Goal: Task Accomplishment & Management: Manage account settings

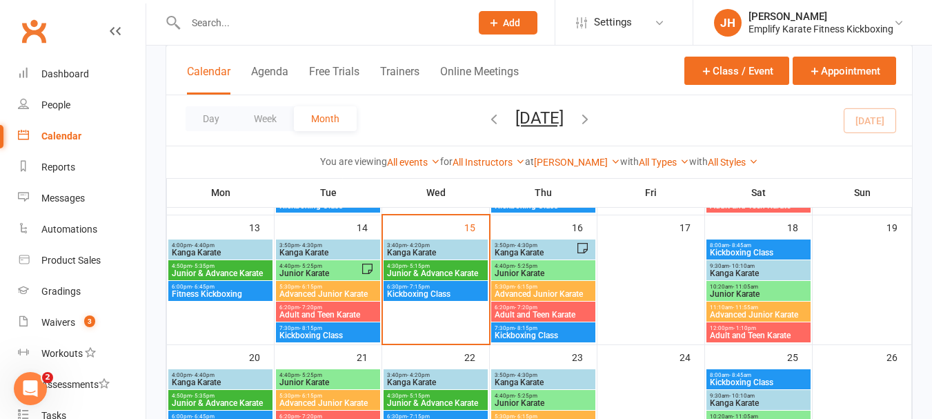
click at [443, 276] on span "Junior & Advance Karate" at bounding box center [435, 273] width 99 height 8
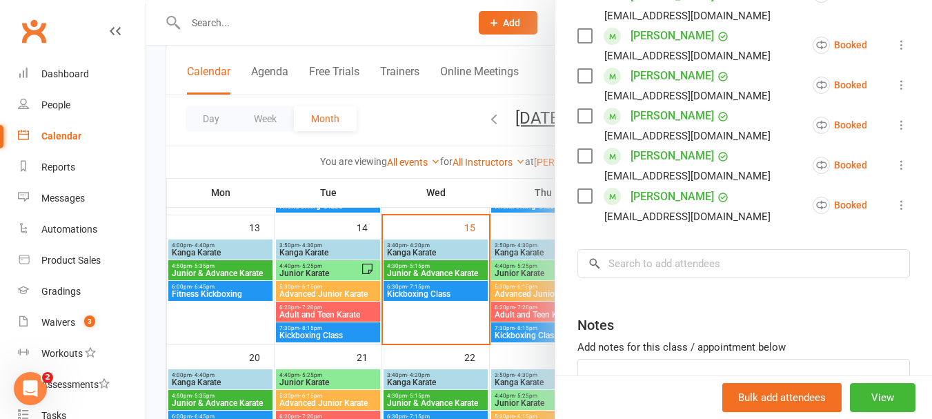
scroll to position [867, 0]
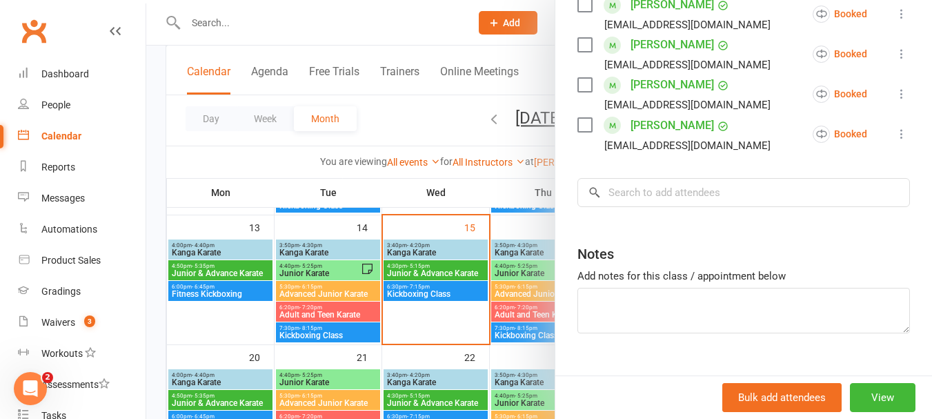
click at [689, 288] on textarea at bounding box center [743, 311] width 333 height 46
type textarea "16 total"
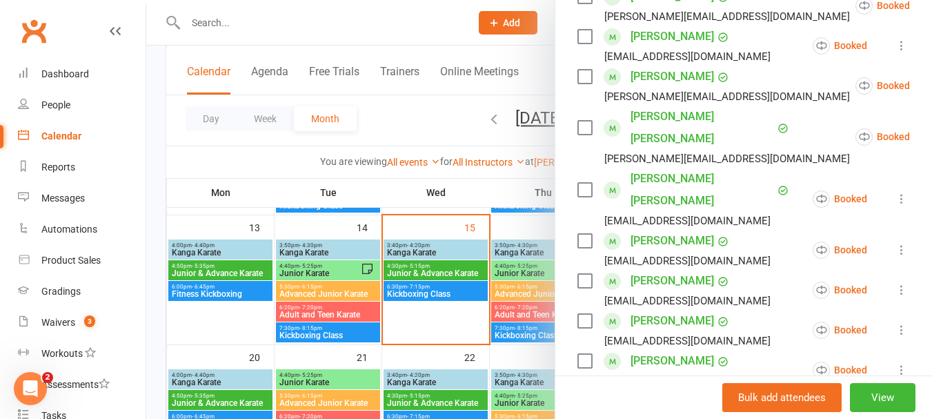
click at [426, 227] on div at bounding box center [539, 209] width 786 height 419
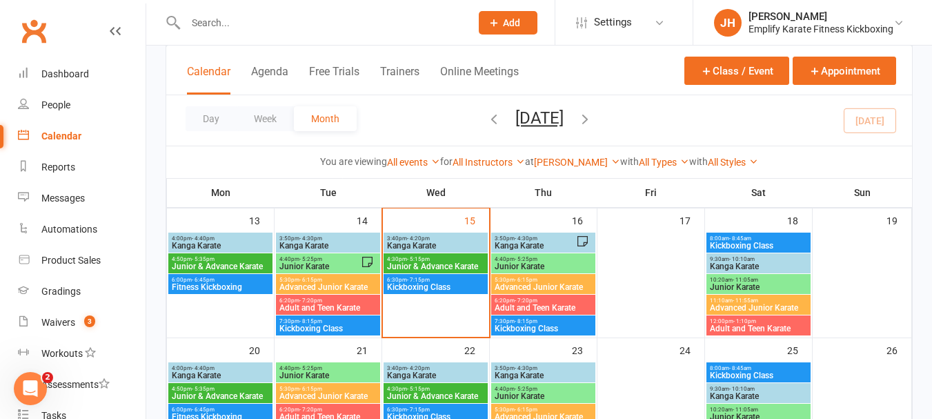
scroll to position [345, 0]
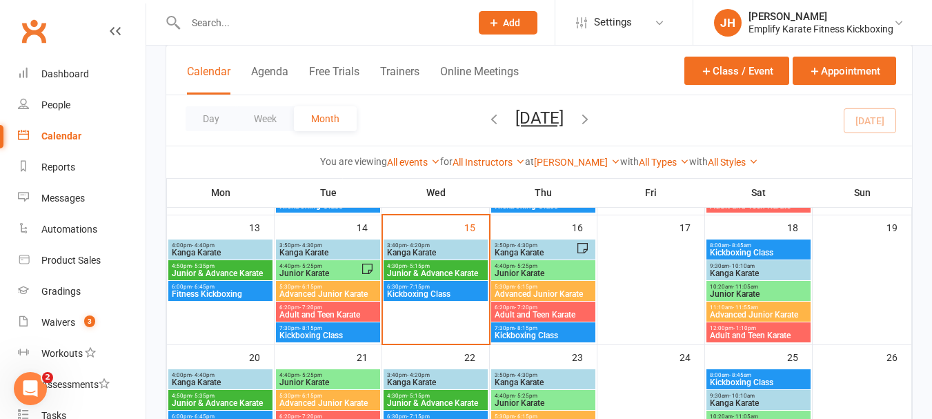
click at [452, 292] on span "Kickboxing Class" at bounding box center [435, 294] width 99 height 8
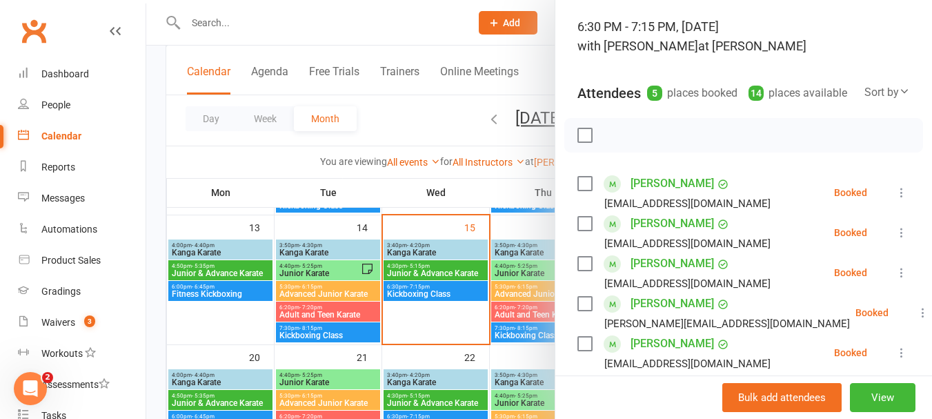
scroll to position [69, 0]
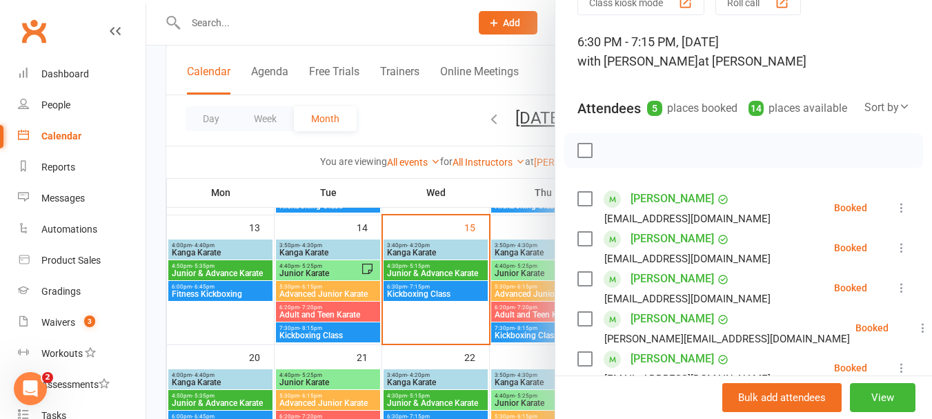
click at [375, 172] on div at bounding box center [539, 209] width 786 height 419
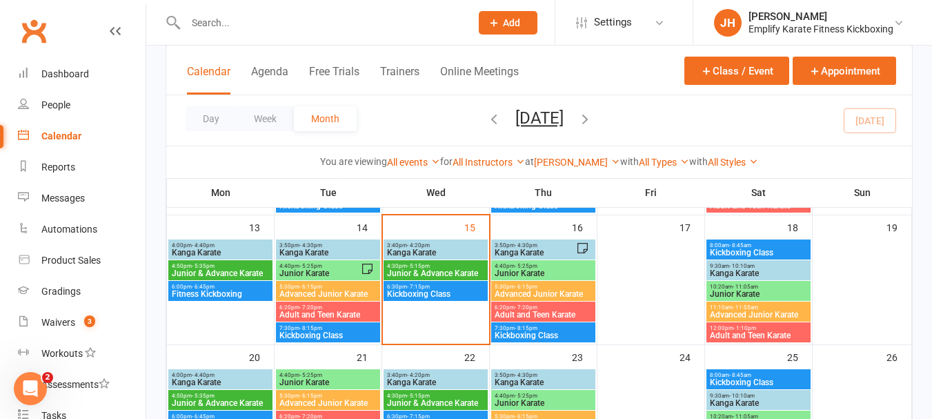
click at [421, 266] on span "- 5:15pm" at bounding box center [418, 266] width 23 height 6
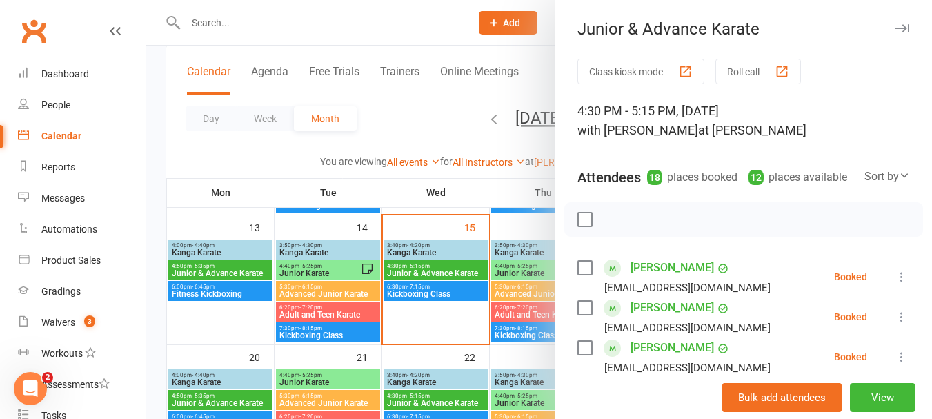
type textarea "16 total"
click at [582, 226] on label at bounding box center [584, 219] width 14 height 14
click at [637, 227] on icon "button" at bounding box center [644, 219] width 15 height 15
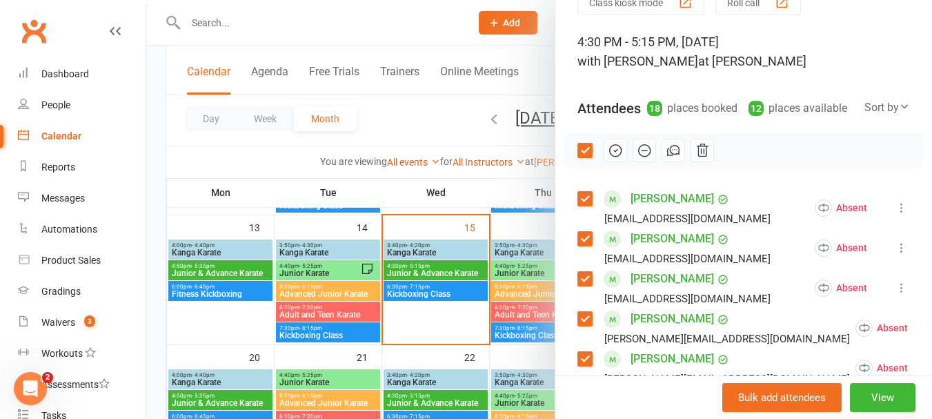
click at [577, 246] on label at bounding box center [584, 239] width 14 height 14
click at [578, 286] on label at bounding box center [584, 279] width 14 height 14
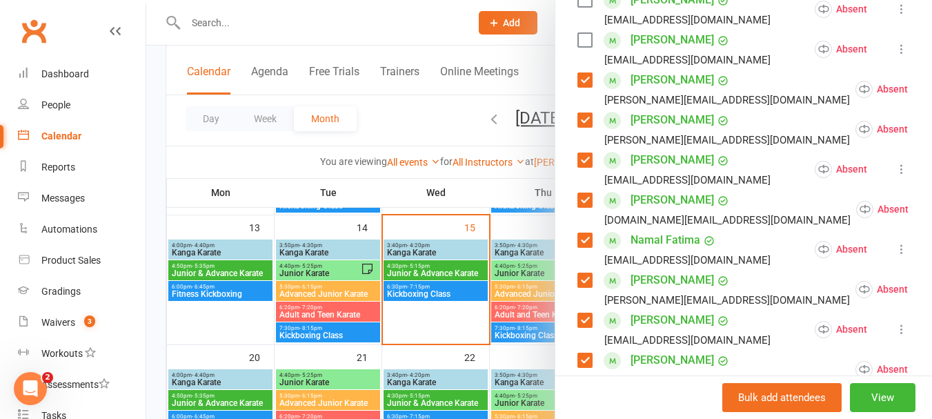
scroll to position [276, 0]
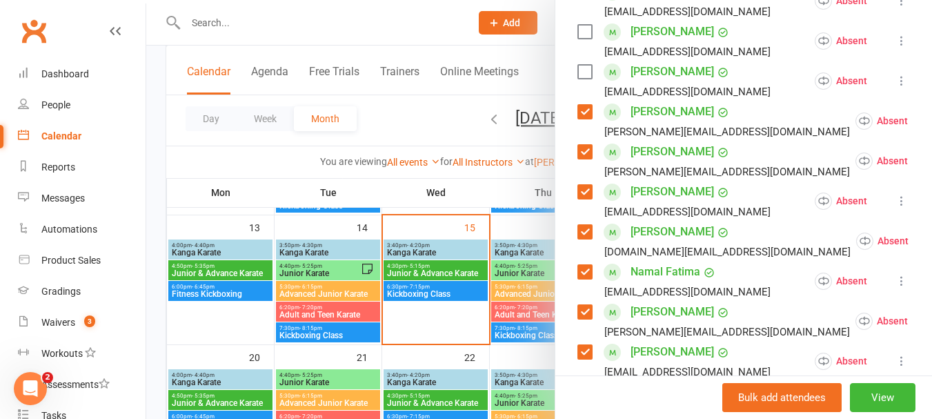
click at [586, 159] on label at bounding box center [584, 152] width 14 height 14
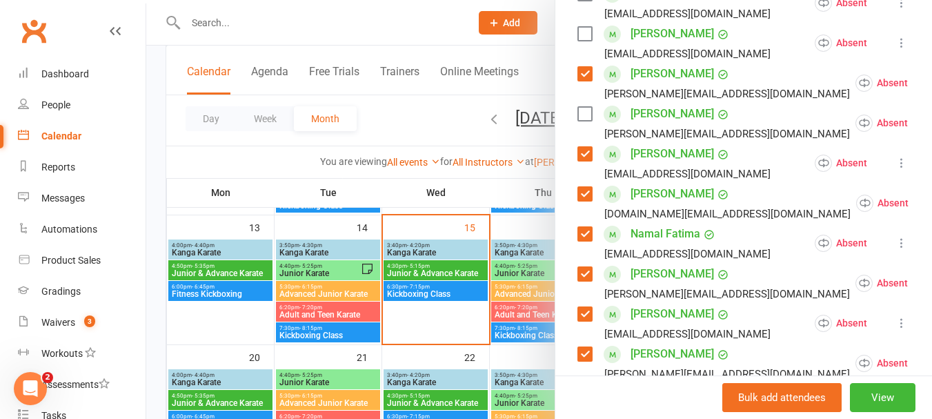
scroll to position [345, 0]
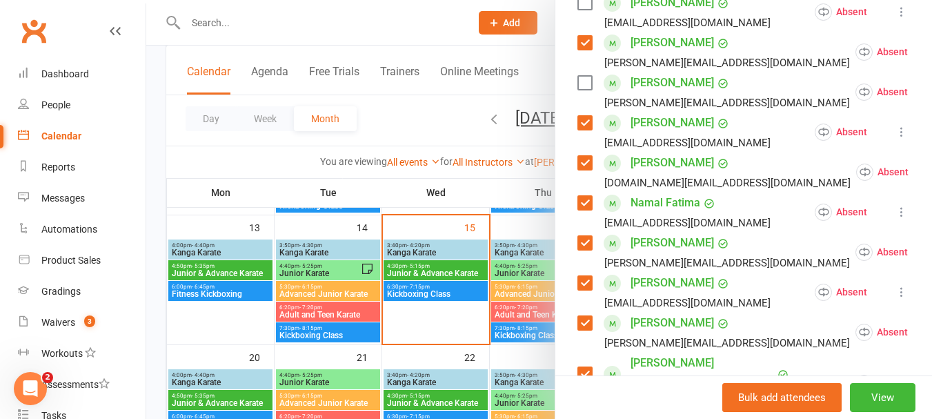
click at [588, 140] on div "[PERSON_NAME] [EMAIL_ADDRESS][DOMAIN_NAME]" at bounding box center [676, 132] width 199 height 40
click at [582, 130] on label at bounding box center [584, 123] width 14 height 14
click at [582, 170] on label at bounding box center [584, 163] width 14 height 14
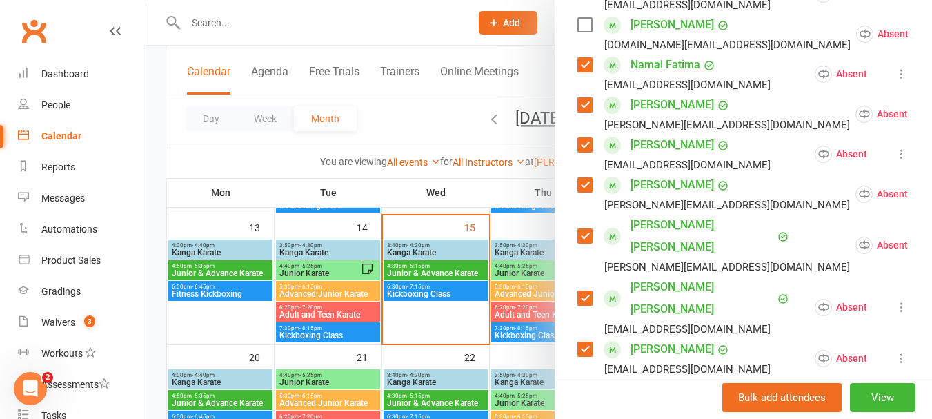
scroll to position [552, 0]
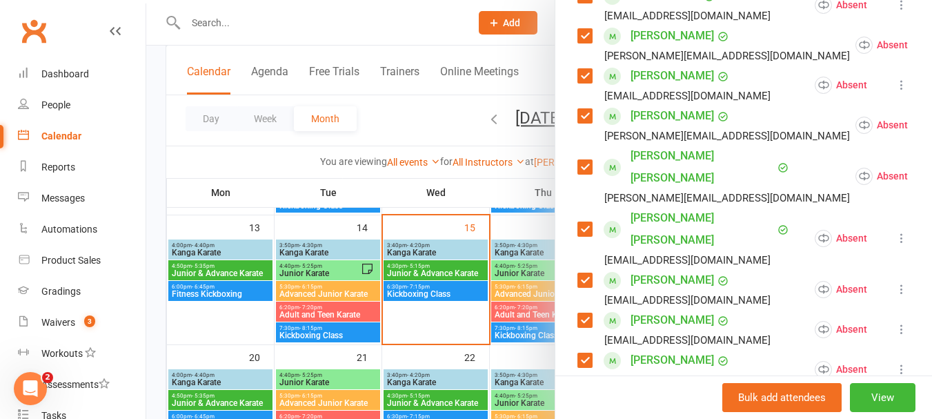
click at [581, 222] on label at bounding box center [584, 229] width 14 height 14
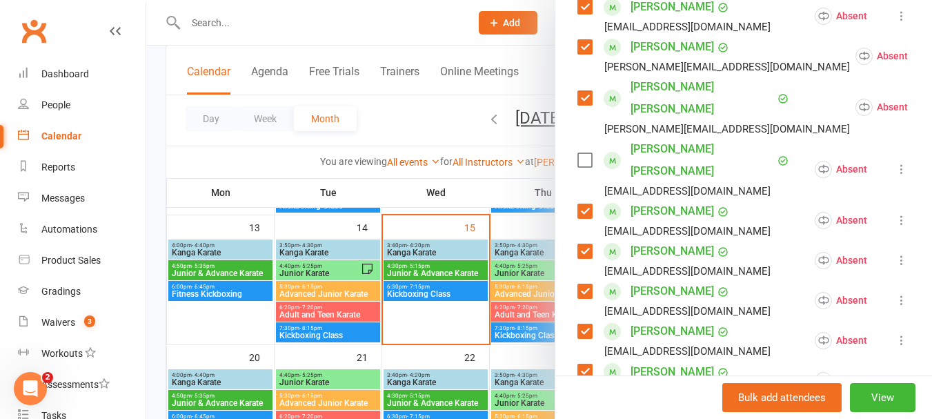
scroll to position [690, 0]
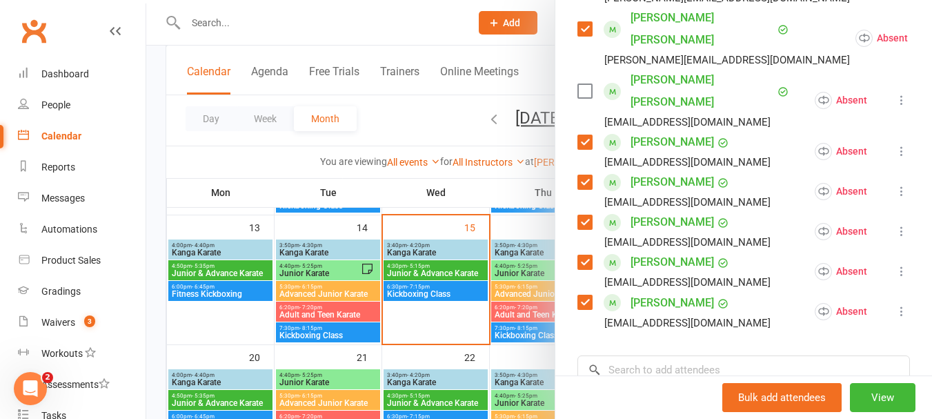
click at [584, 251] on div "[PERSON_NAME] [EMAIL_ADDRESS][DOMAIN_NAME]" at bounding box center [676, 271] width 199 height 40
click at [577, 255] on label at bounding box center [584, 262] width 14 height 14
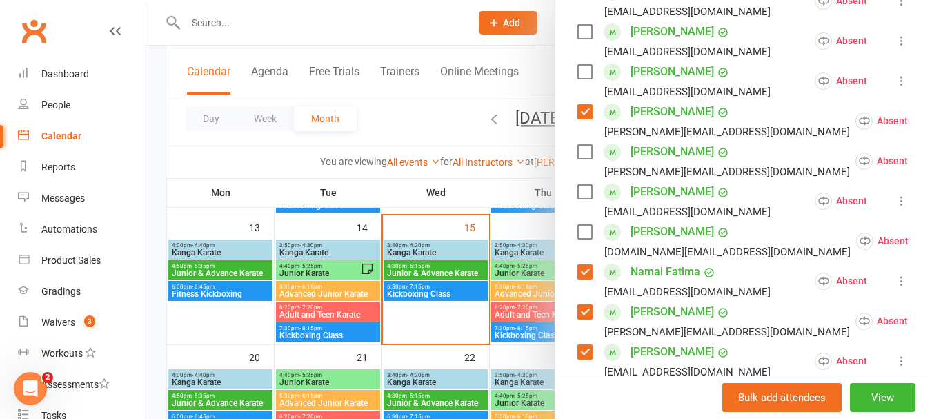
scroll to position [0, 0]
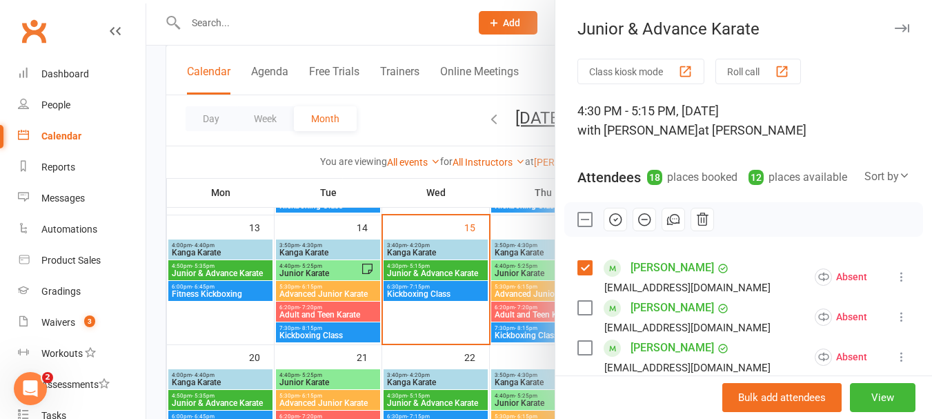
click at [608, 227] on icon "button" at bounding box center [615, 219] width 15 height 15
click at [579, 226] on label at bounding box center [584, 219] width 14 height 14
click at [450, 241] on div at bounding box center [539, 209] width 786 height 419
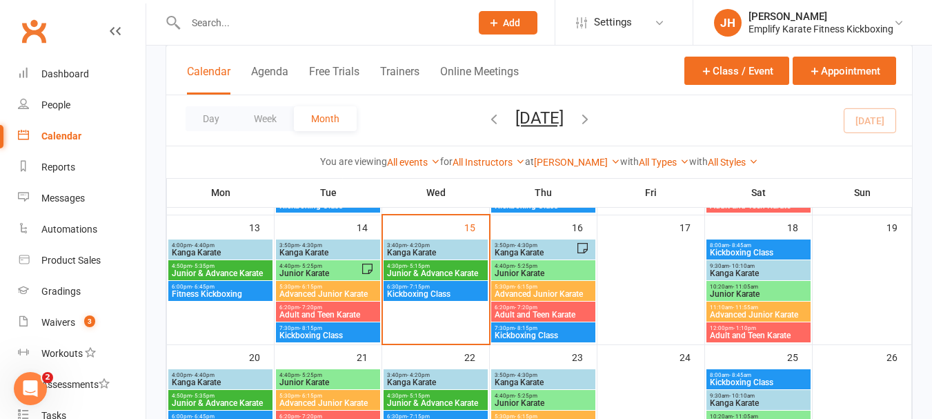
click at [450, 250] on span "Kanga Karate" at bounding box center [435, 252] width 99 height 8
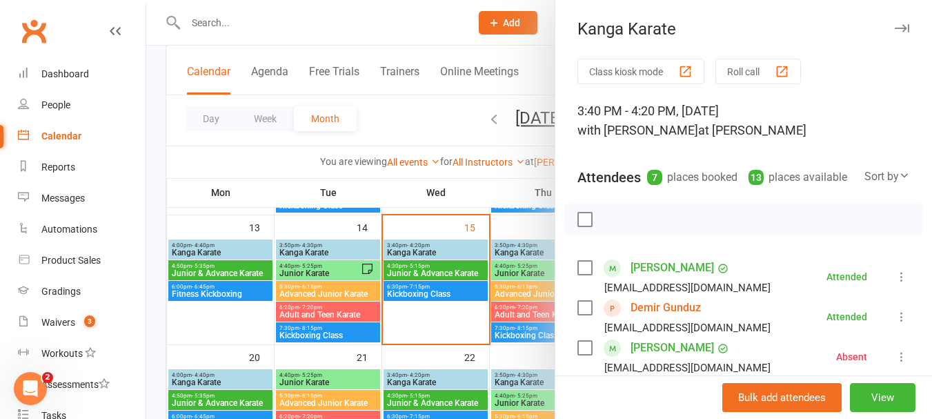
click at [450, 250] on div at bounding box center [539, 209] width 786 height 419
